Goal: Check status: Check status

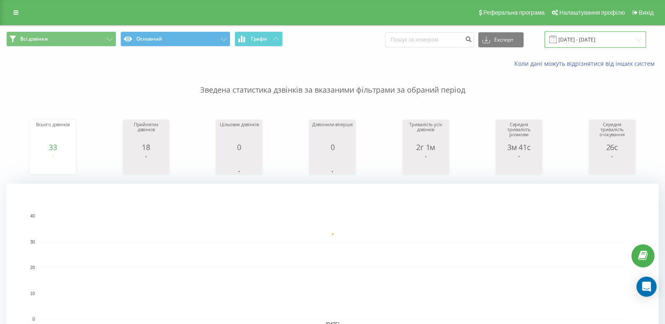
click at [592, 42] on input "[DATE] - [DATE]" at bounding box center [596, 39] width 102 height 16
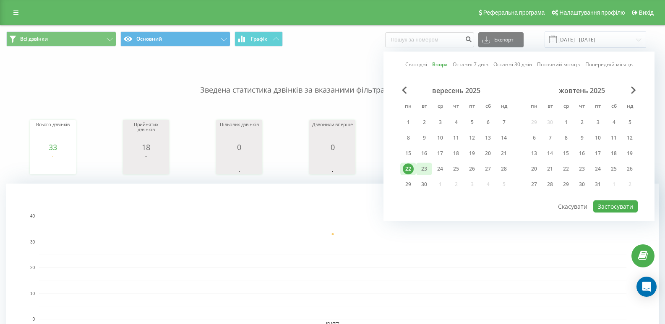
click at [429, 170] on div "23" at bounding box center [424, 169] width 11 height 11
click at [608, 211] on button "Застосувати" at bounding box center [615, 207] width 44 height 12
type input "23.09.2025 - 23.09.2025"
